Goal: Find specific page/section: Find specific page/section

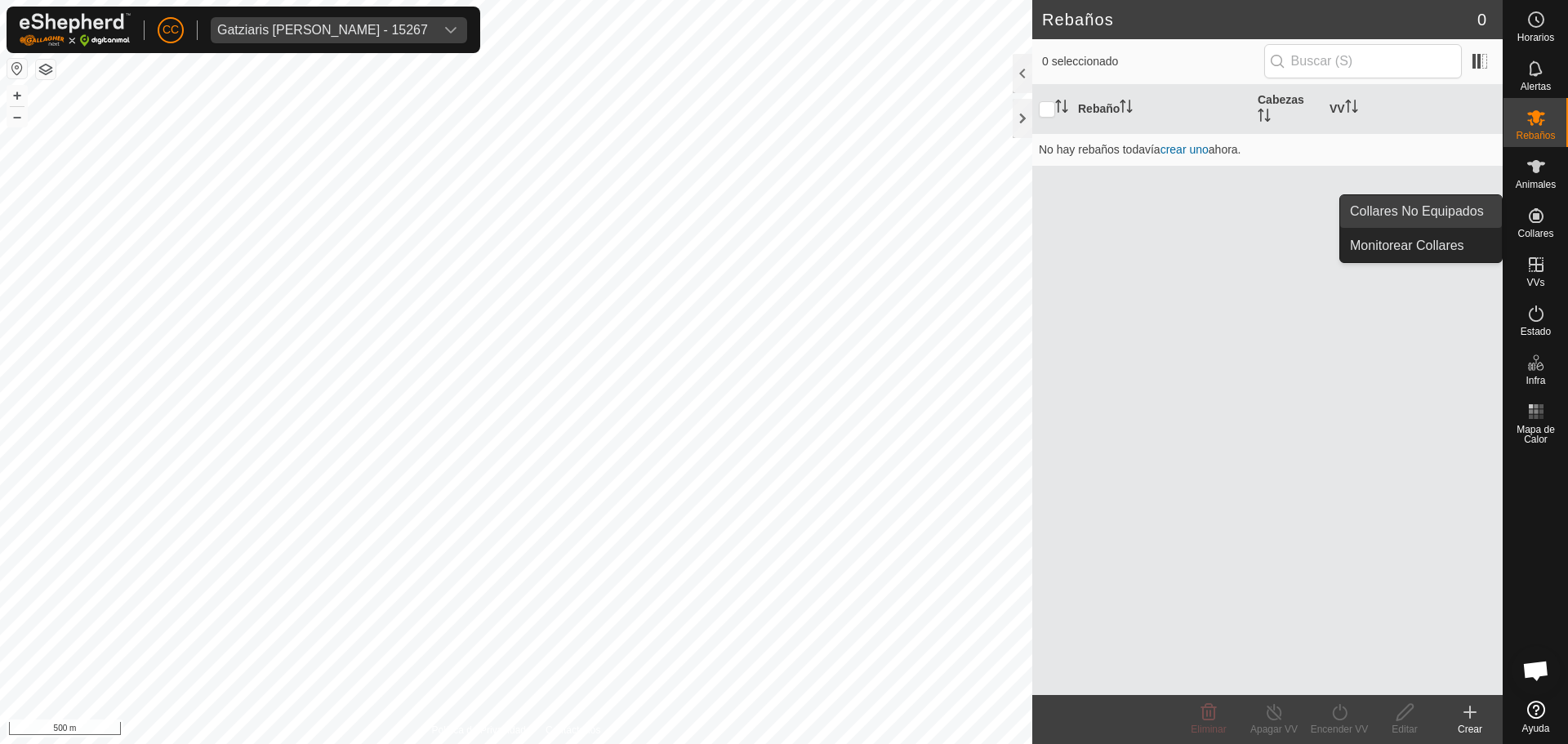
click at [1469, 215] on link "Collares No Equipados" at bounding box center [1421, 211] width 162 height 32
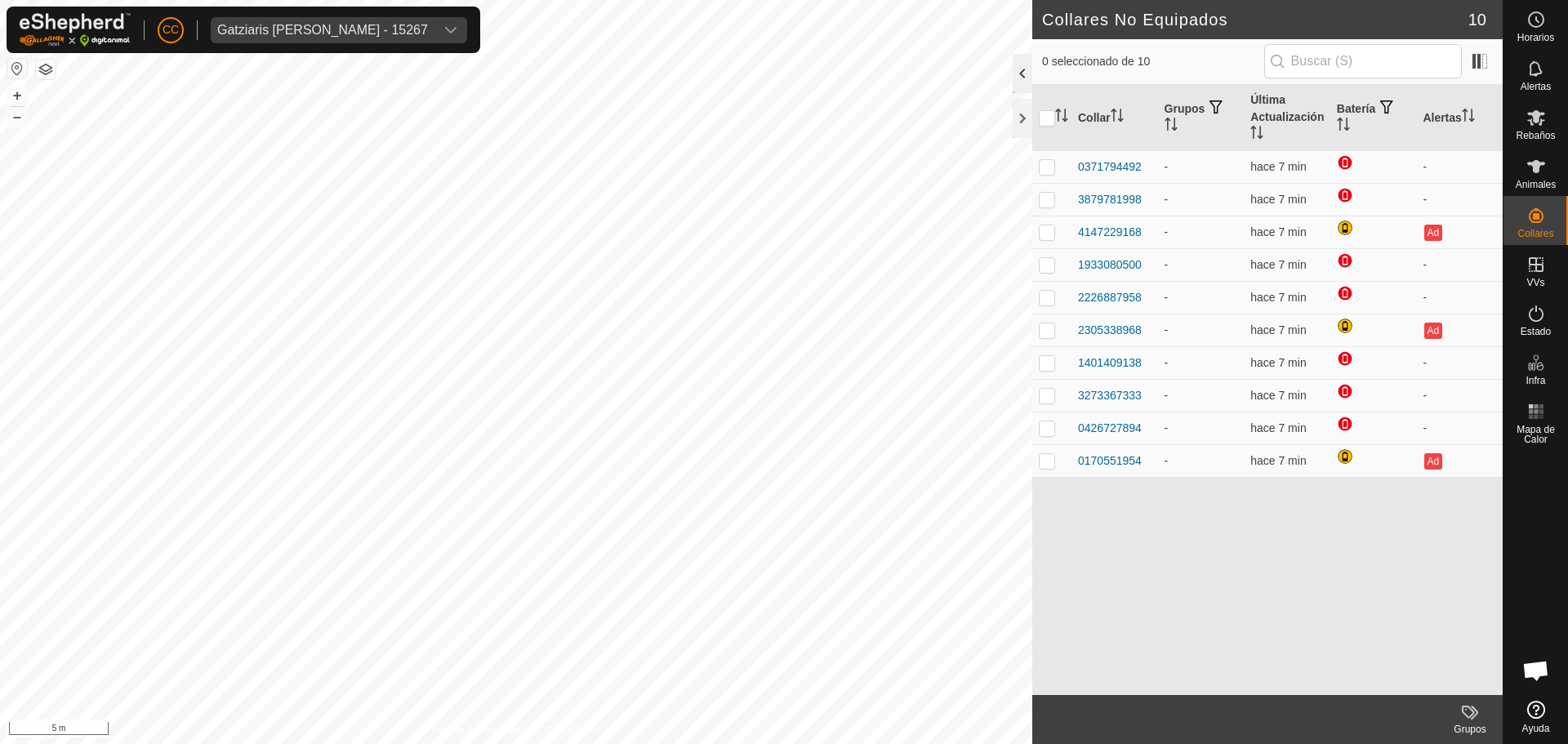
click at [1019, 75] on div at bounding box center [1022, 73] width 20 height 39
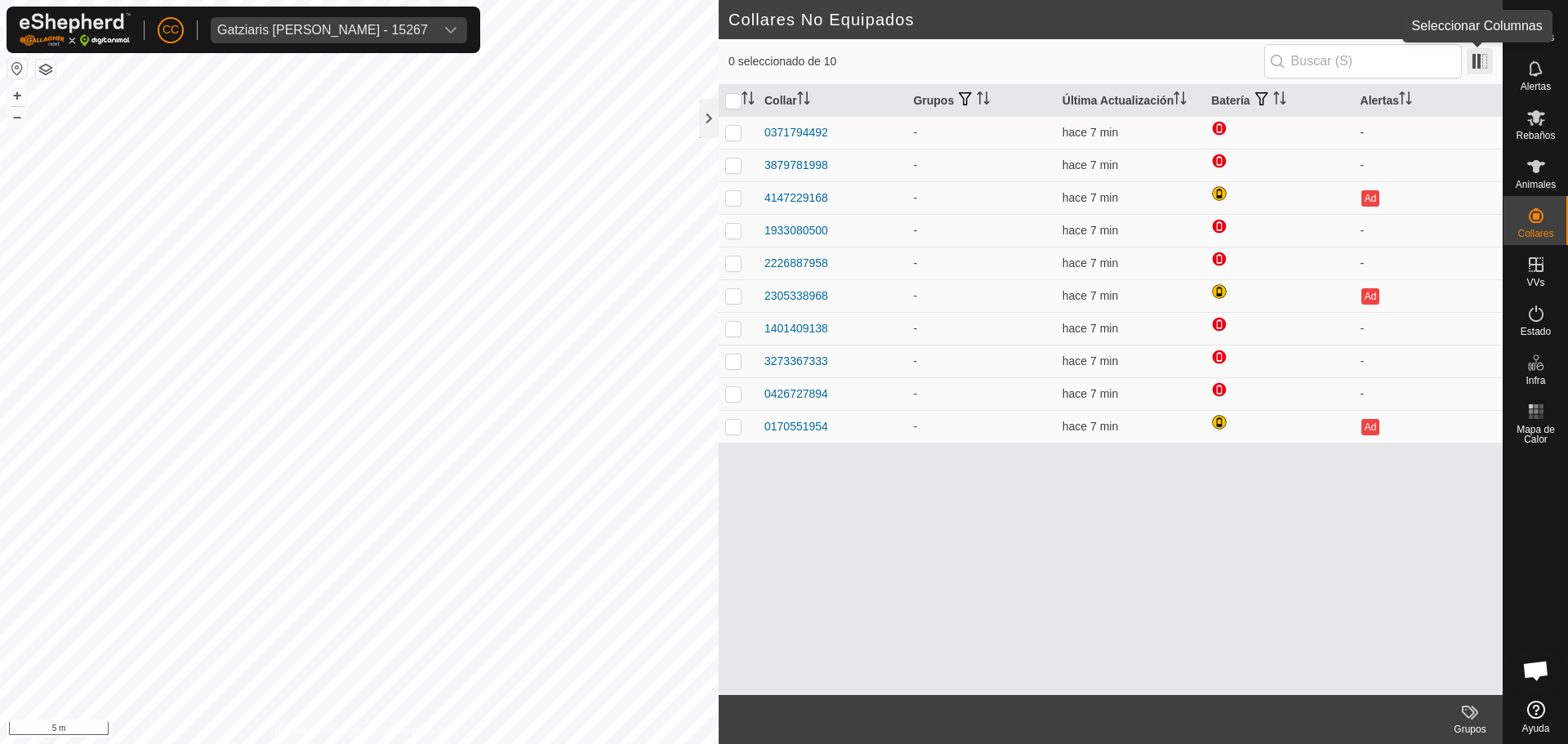
click at [1482, 68] on span at bounding box center [1480, 61] width 26 height 26
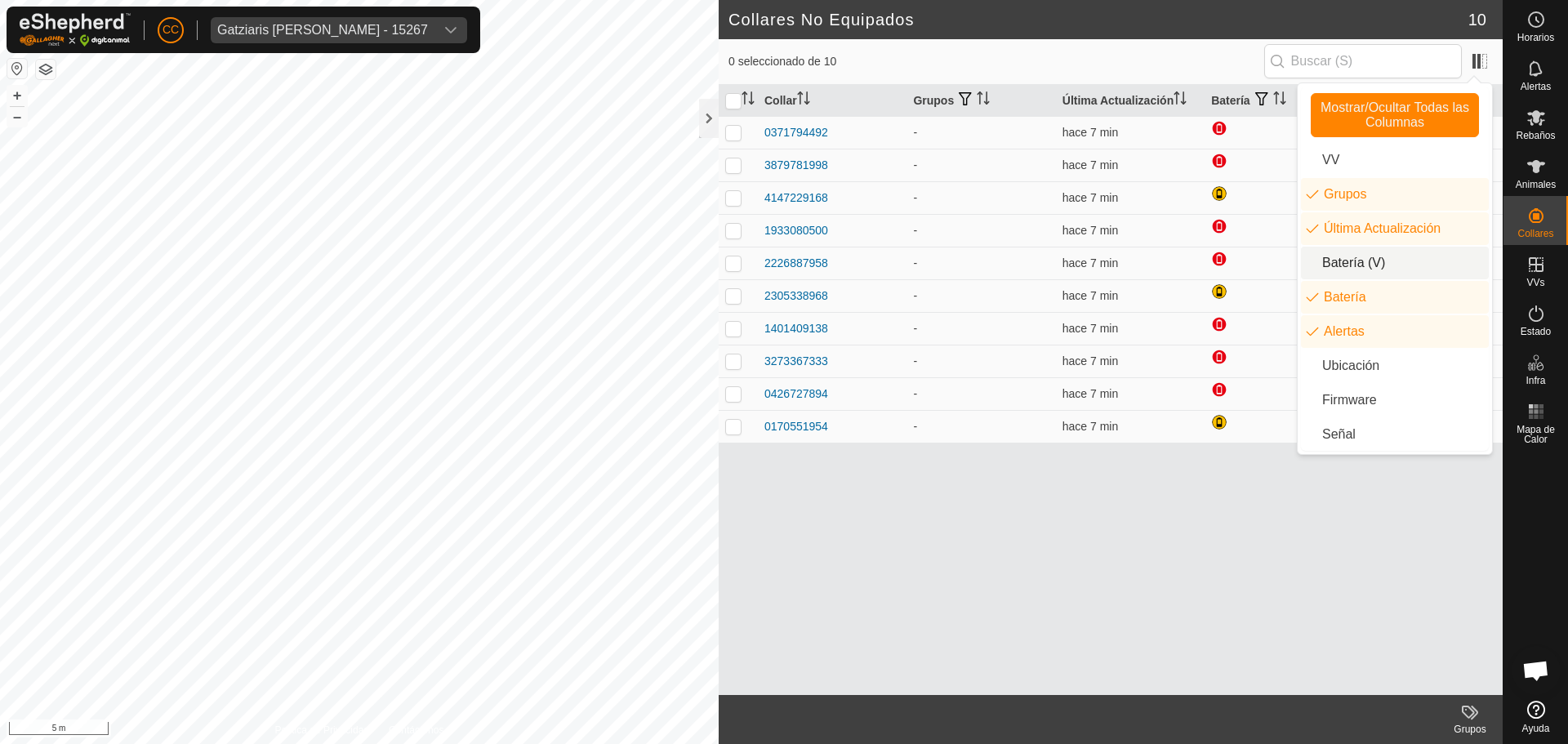
click at [1391, 256] on li "Batería (V)" at bounding box center [1394, 263] width 188 height 32
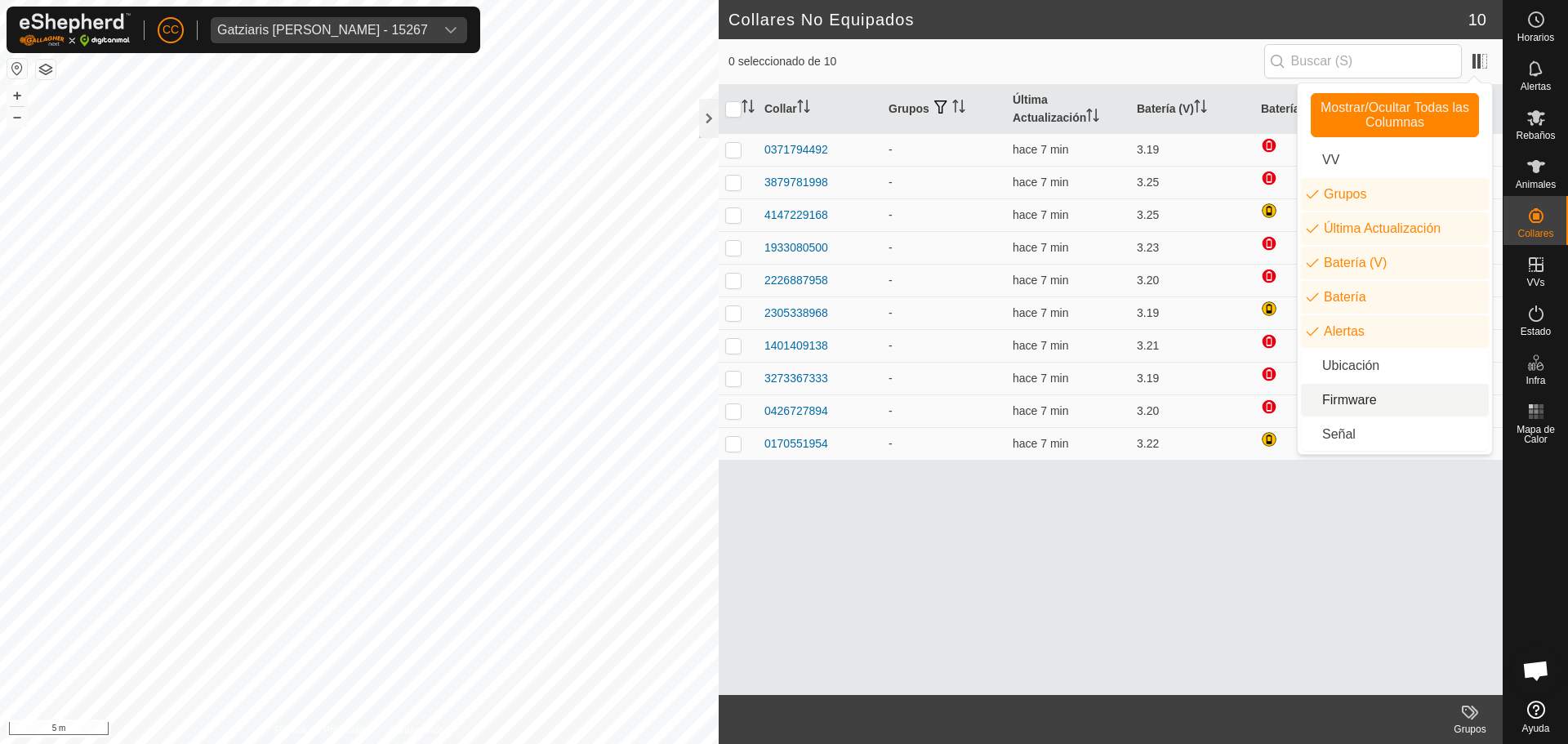
click at [1389, 400] on li "Firmware" at bounding box center [1394, 400] width 188 height 32
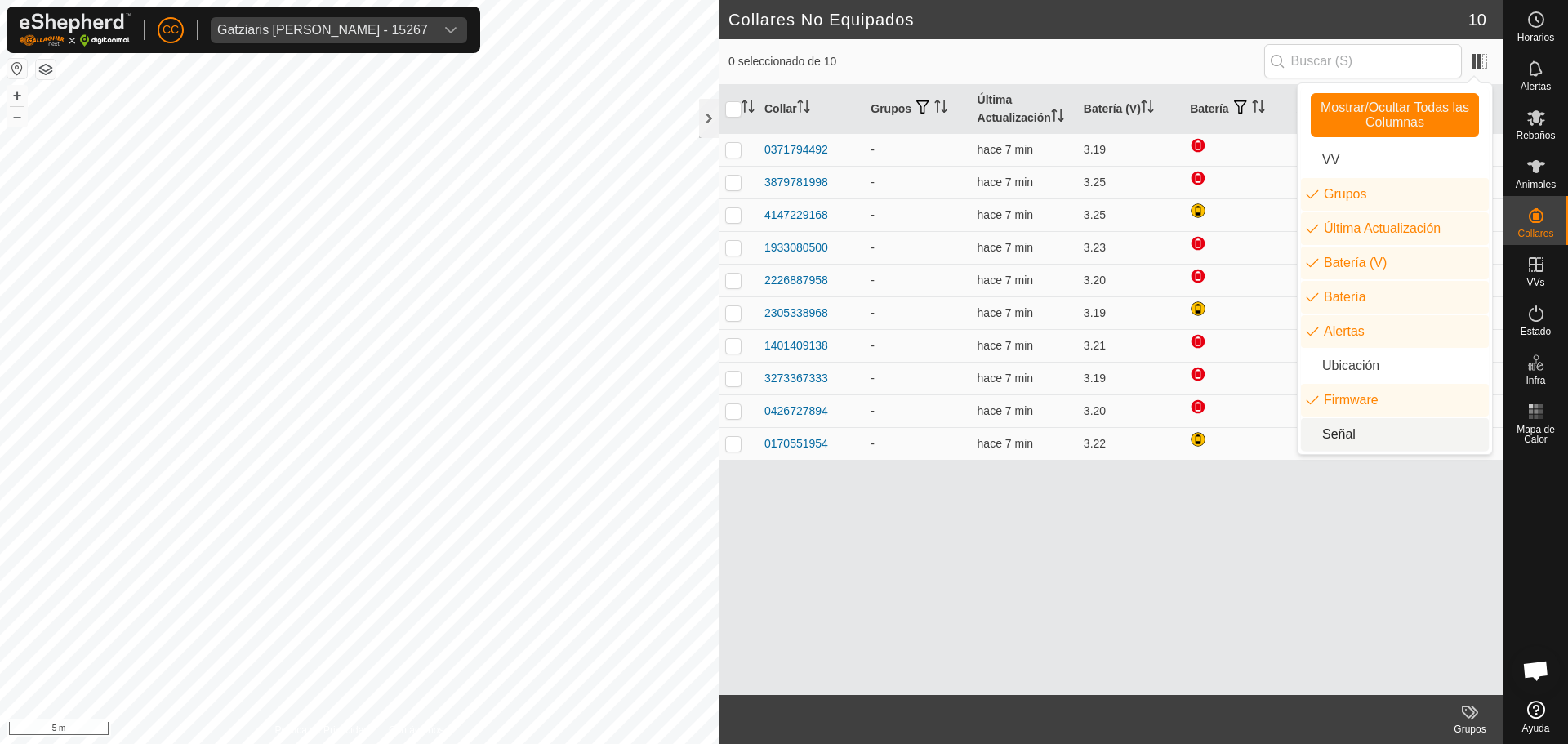
click at [1375, 439] on li "Señal" at bounding box center [1394, 434] width 188 height 32
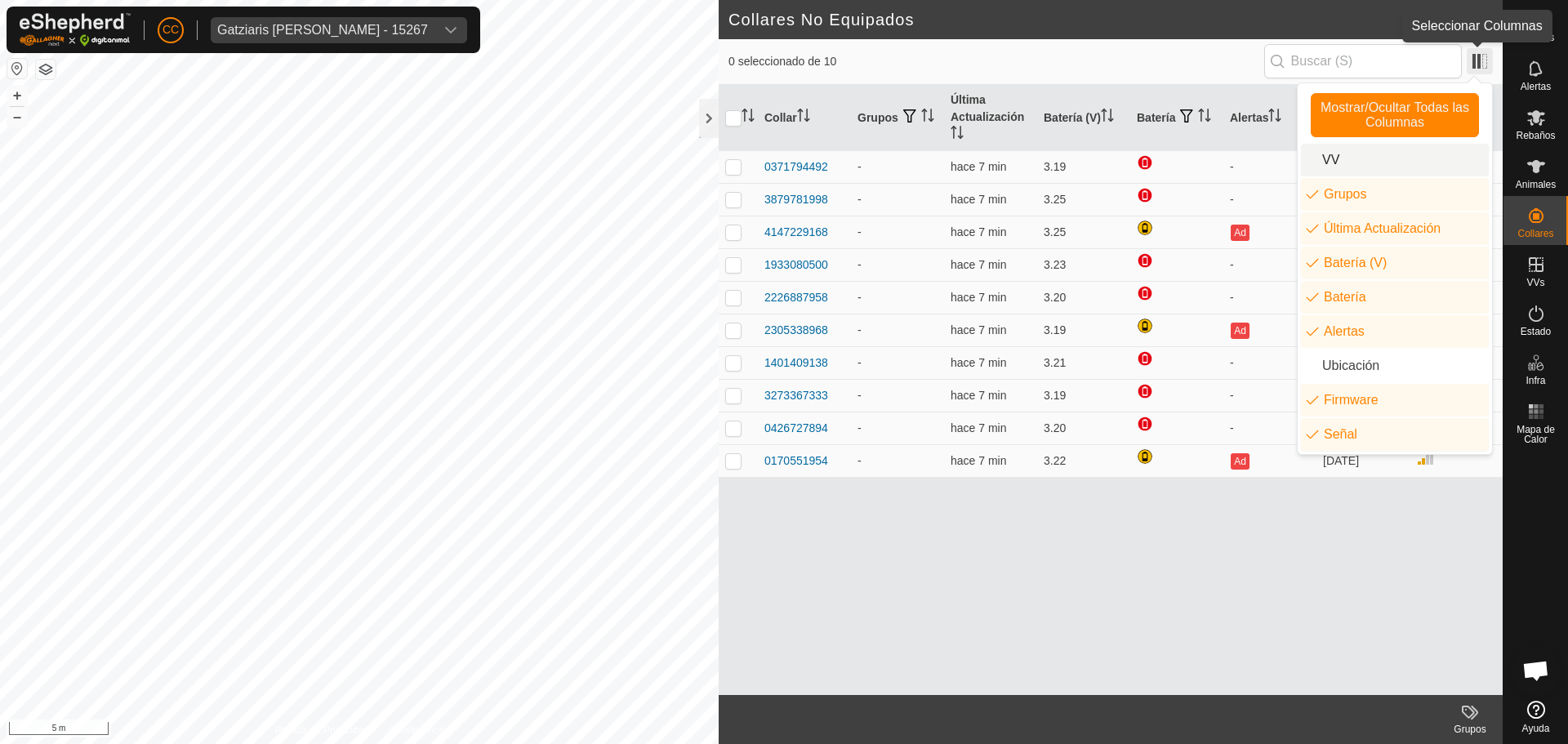
click at [1480, 68] on span at bounding box center [1480, 61] width 26 height 26
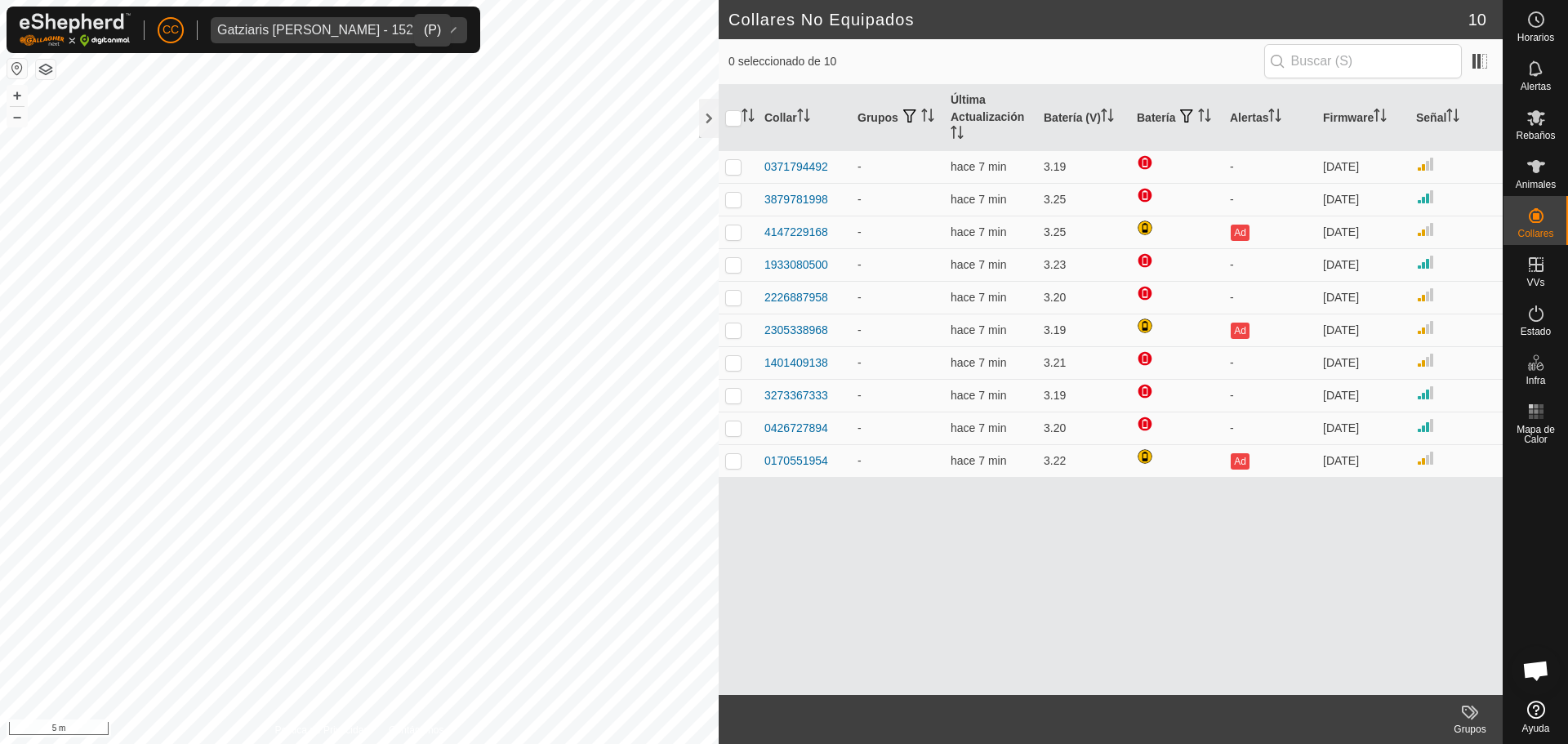
click at [368, 31] on div "Gatziaris [PERSON_NAME] - 15267" at bounding box center [322, 30] width 211 height 13
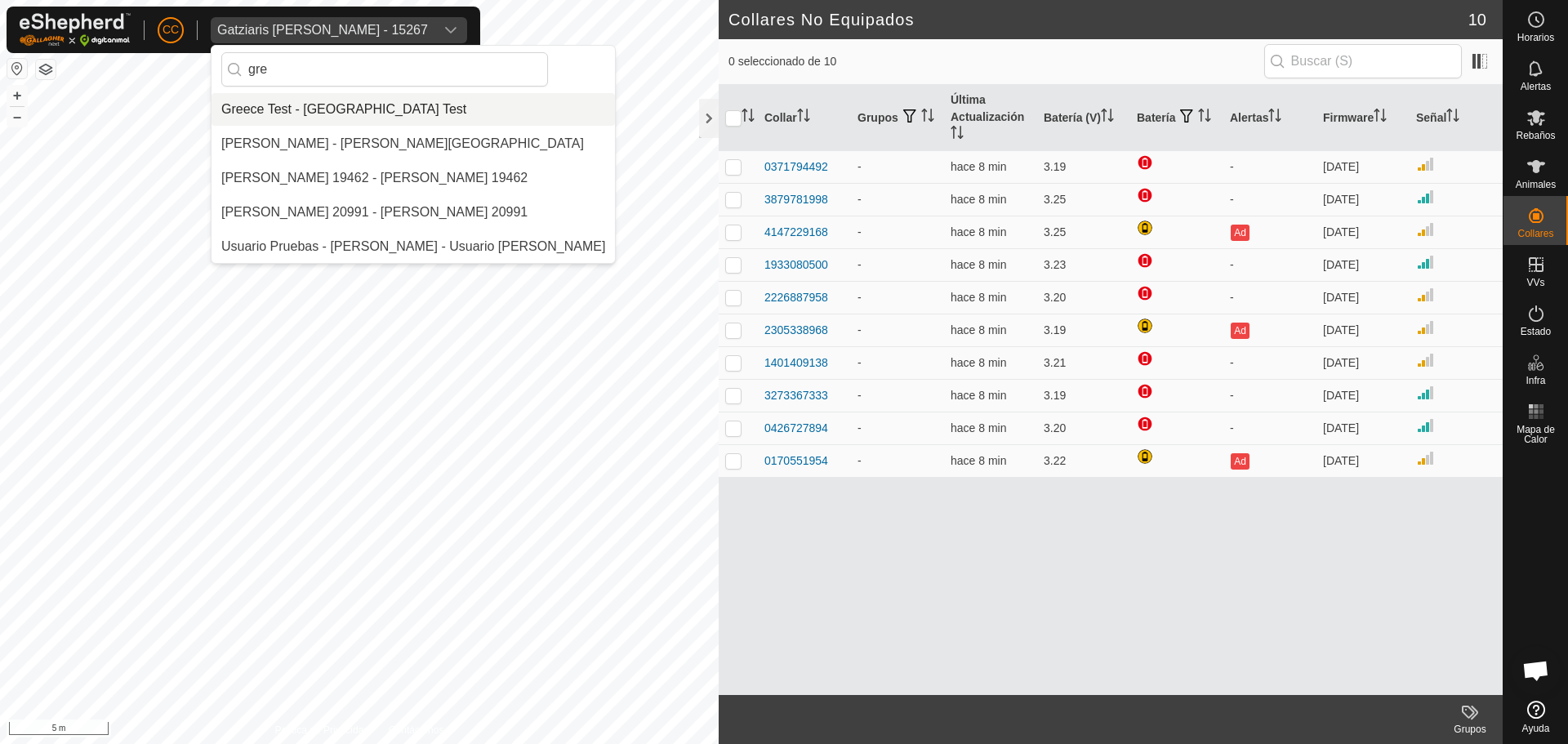
type input "gre"
click at [348, 101] on li "Greece Test - [GEOGRAPHIC_DATA] Test" at bounding box center [413, 109] width 403 height 32
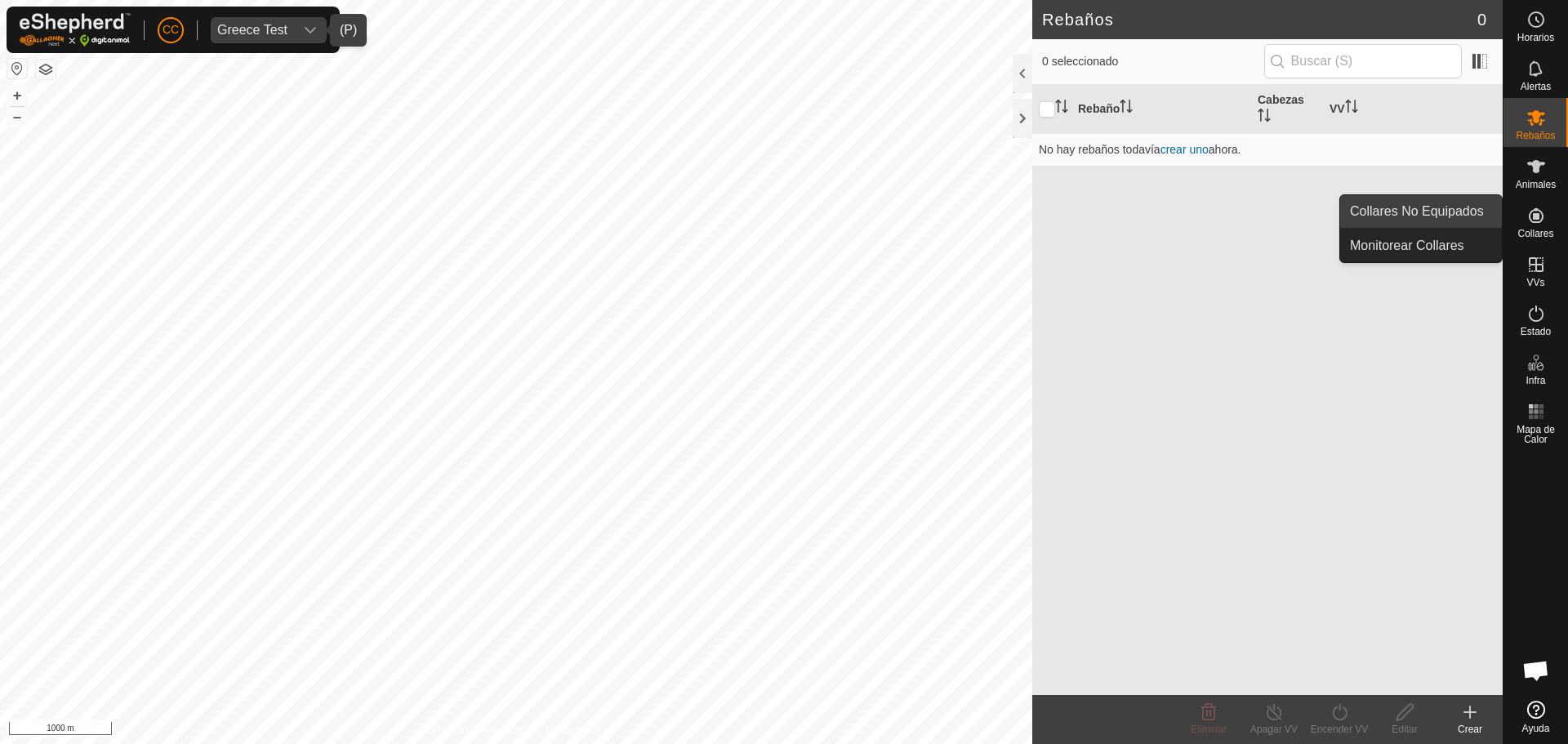
drag, startPoint x: 1490, startPoint y: 206, endPoint x: 1481, endPoint y: 204, distance: 9.2
click at [1481, 204] on link "Collares No Equipados" at bounding box center [1421, 211] width 162 height 32
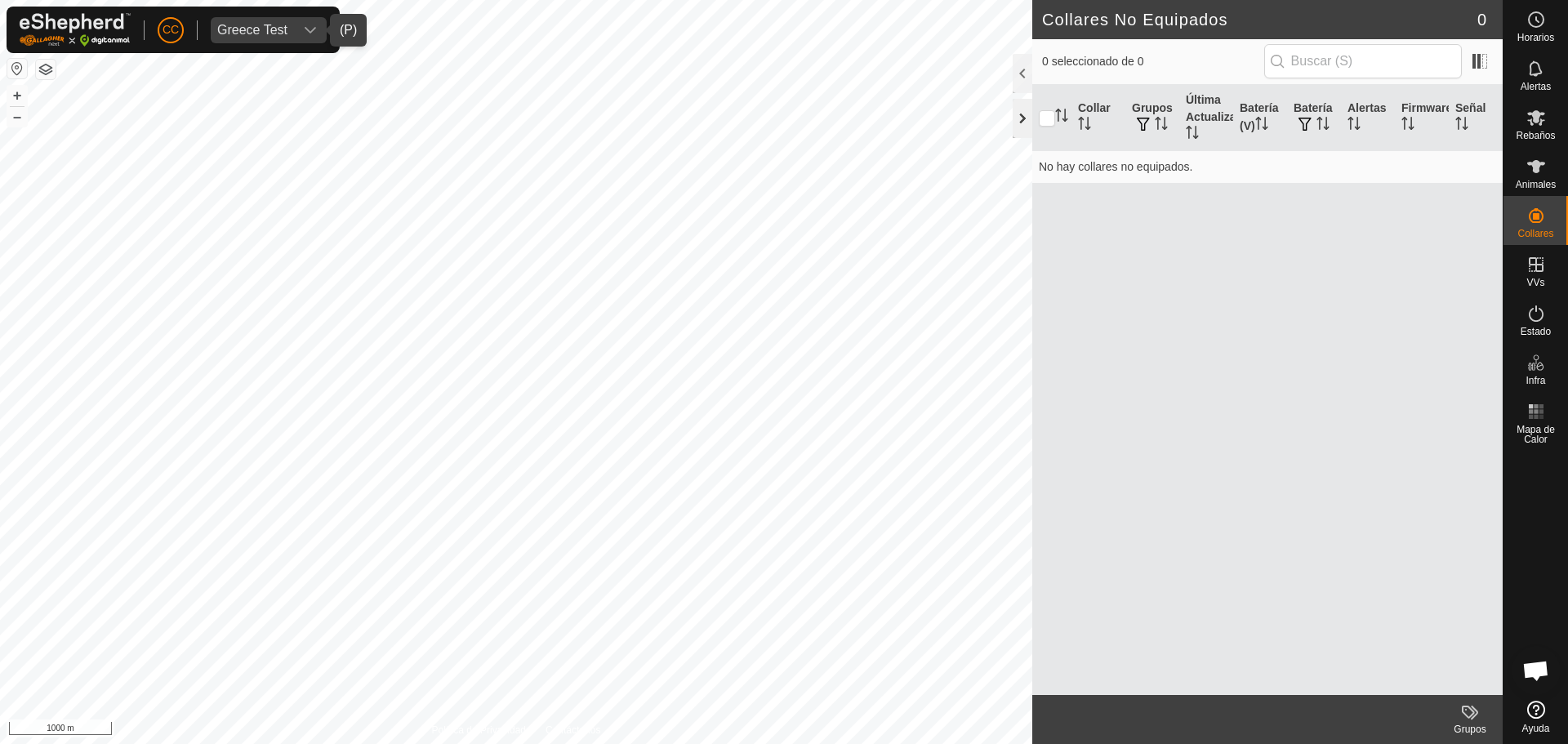
click at [1031, 113] on div at bounding box center [1022, 118] width 20 height 39
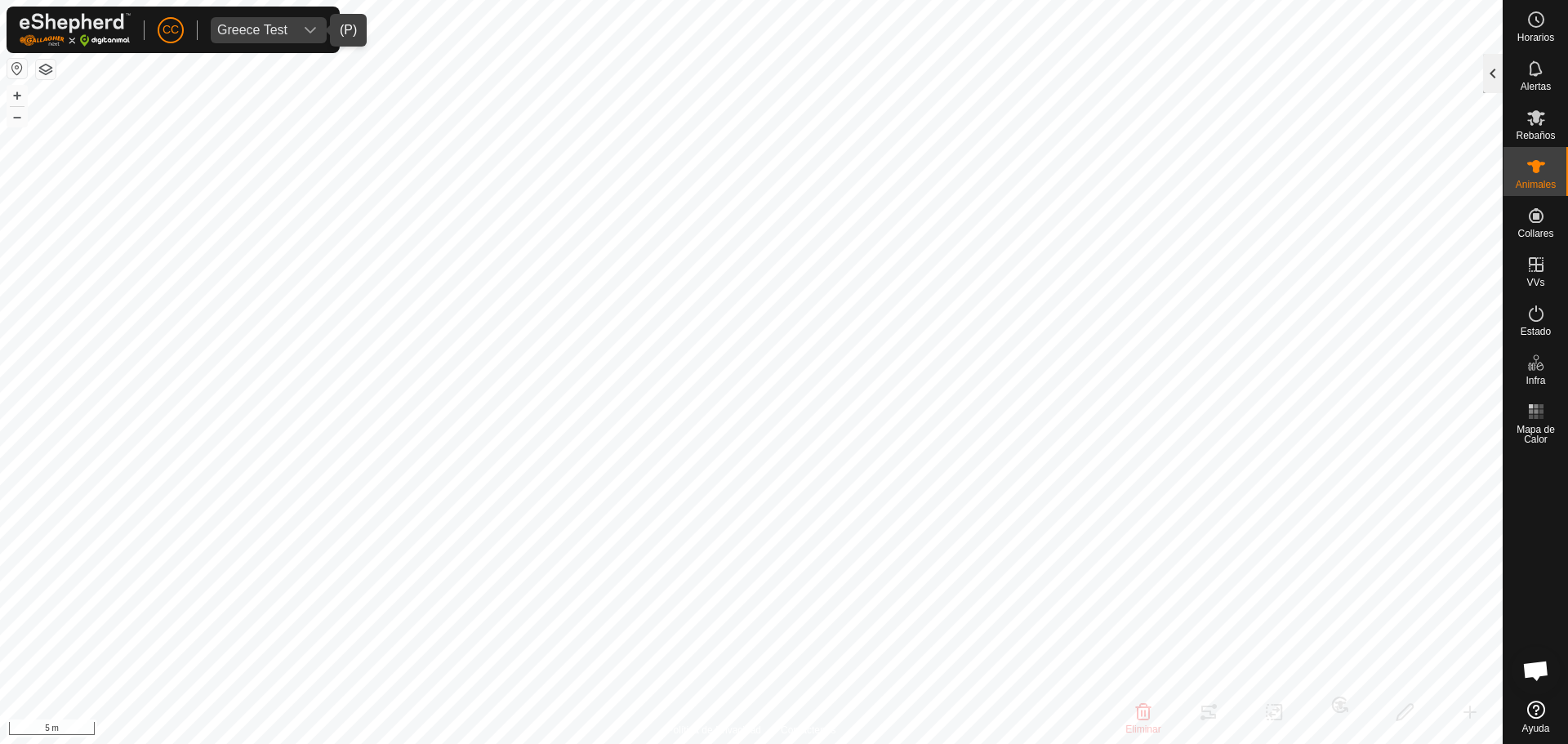
click at [1491, 66] on div at bounding box center [1492, 73] width 20 height 39
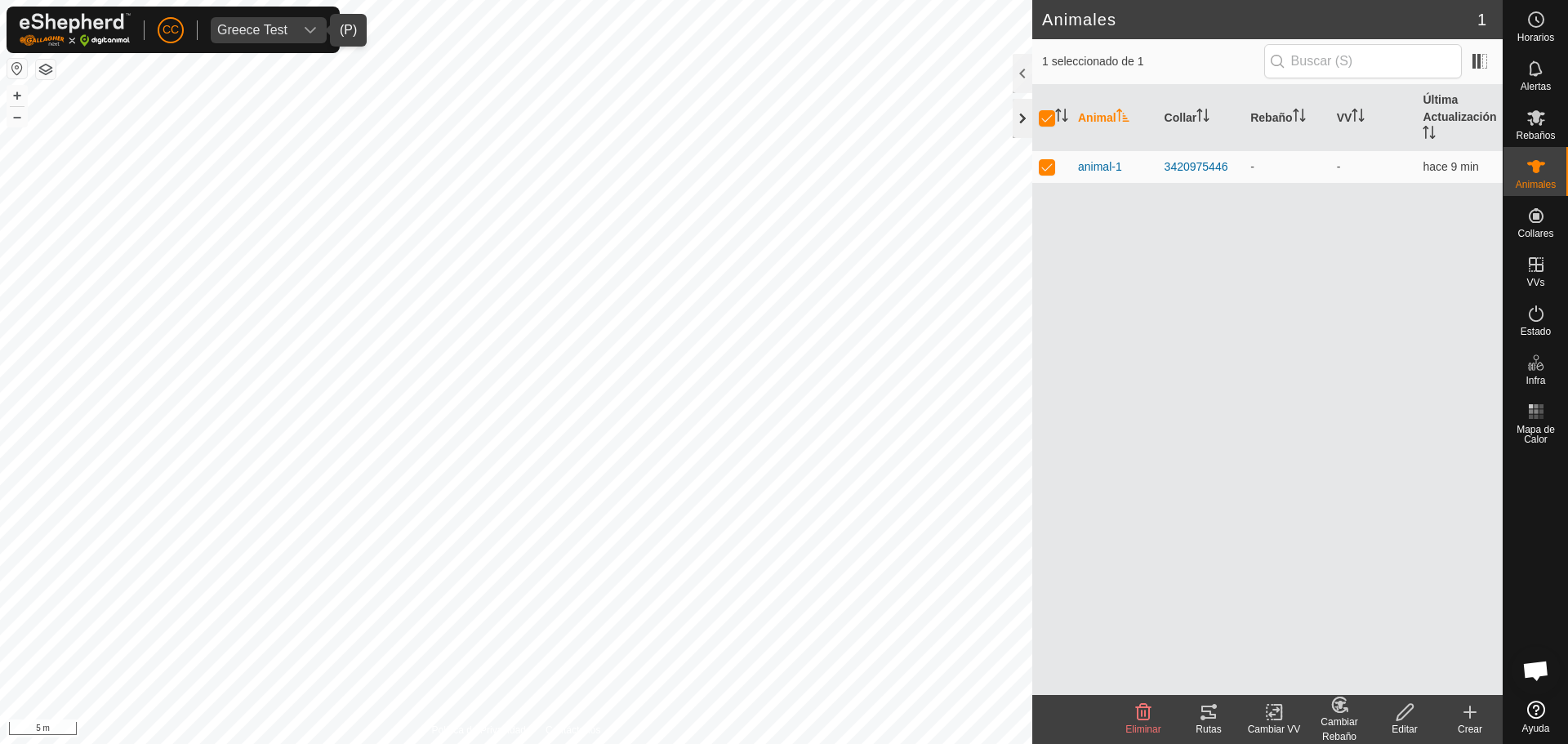
click at [1021, 123] on div at bounding box center [1022, 118] width 20 height 39
